Goal: Book appointment/travel/reservation

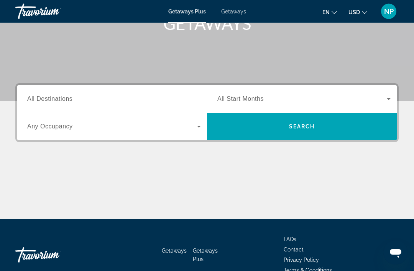
scroll to position [129, 0]
click at [86, 93] on div "Search widget" at bounding box center [114, 99] width 174 height 22
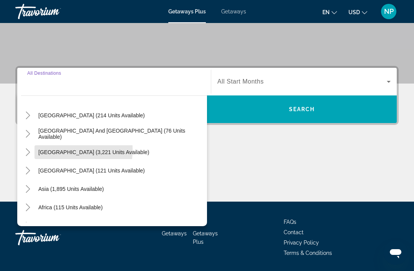
scroll to position [113, 0]
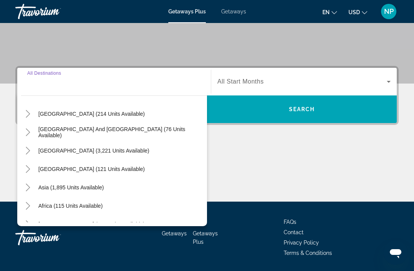
click at [54, 259] on div "Getaways Getaways Plus FAQs Contact Privacy Policy Terms & Conditions" at bounding box center [206, 238] width 383 height 72
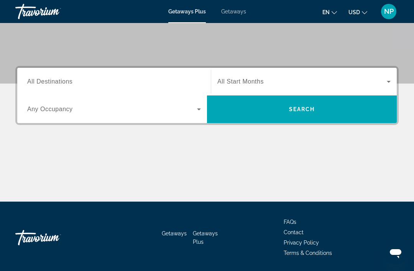
click at [47, 78] on span "All Destinations" at bounding box center [49, 81] width 45 height 7
click at [47, 78] on input "Destination All Destinations" at bounding box center [114, 81] width 174 height 9
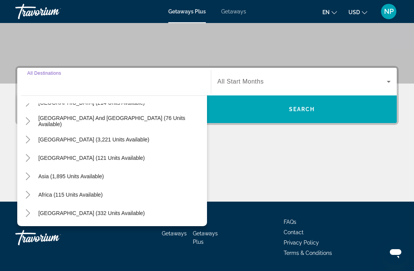
scroll to position [124, 0]
click at [50, 193] on span "Africa (115 units available)" at bounding box center [70, 195] width 64 height 6
type input "**********"
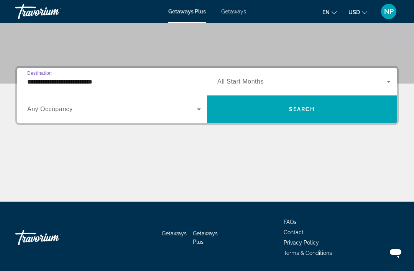
click at [385, 82] on icon "Search widget" at bounding box center [388, 81] width 9 height 9
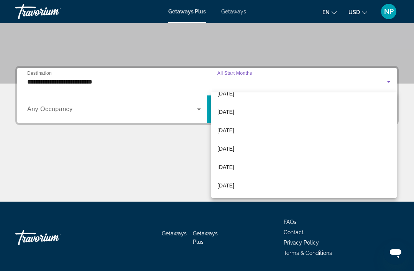
scroll to position [158, 0]
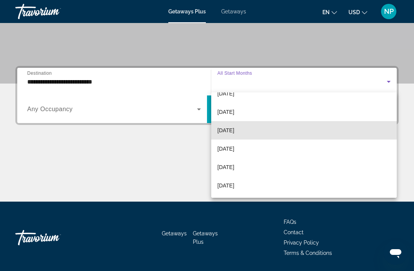
click at [257, 130] on mat-option "[DATE]" at bounding box center [303, 130] width 185 height 18
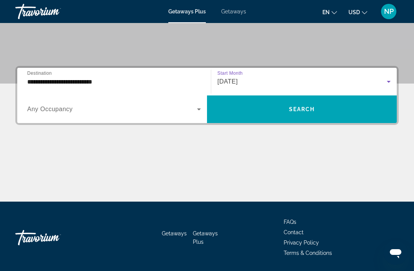
click at [201, 109] on icon "Search widget" at bounding box center [198, 109] width 9 height 9
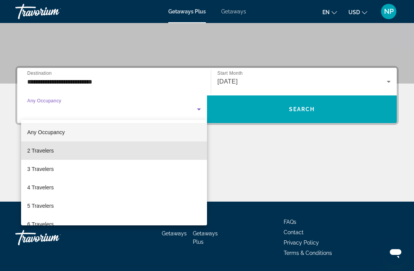
click at [72, 147] on mat-option "2 Travelers" at bounding box center [114, 150] width 186 height 18
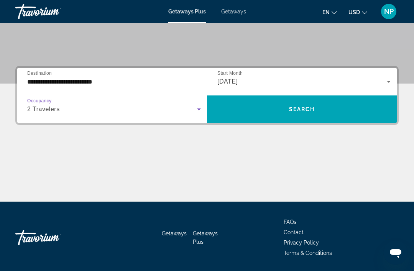
click at [341, 110] on span "Search widget" at bounding box center [302, 109] width 190 height 18
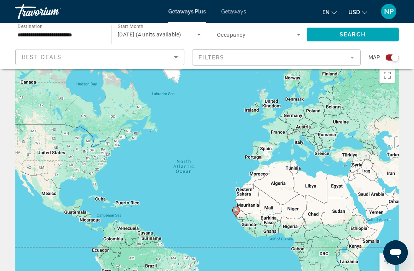
scroll to position [16, 0]
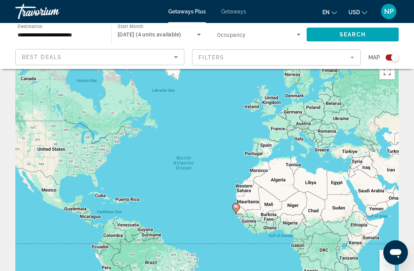
click at [352, 54] on mat-form-field "Filters" at bounding box center [276, 57] width 169 height 16
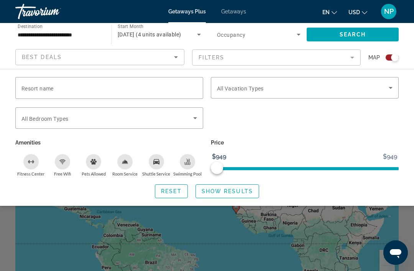
click at [349, 55] on mat-form-field "Filters" at bounding box center [276, 57] width 169 height 16
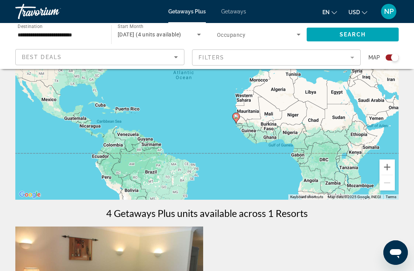
scroll to position [0, 0]
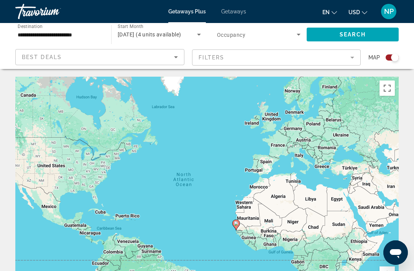
click at [326, 56] on mat-form-field "Filters" at bounding box center [276, 57] width 169 height 16
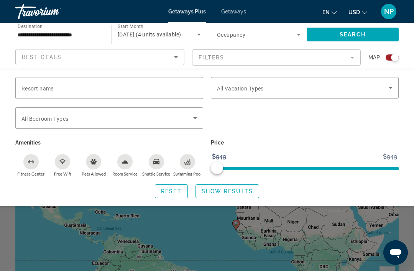
click at [384, 85] on span "Search widget" at bounding box center [303, 87] width 172 height 9
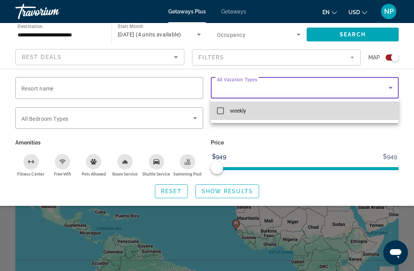
click at [220, 110] on mat-pseudo-checkbox at bounding box center [220, 110] width 7 height 7
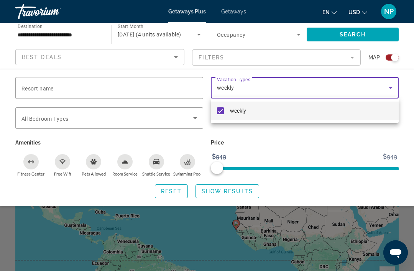
click at [300, 149] on div at bounding box center [207, 135] width 414 height 271
